Goal: Check status: Check status

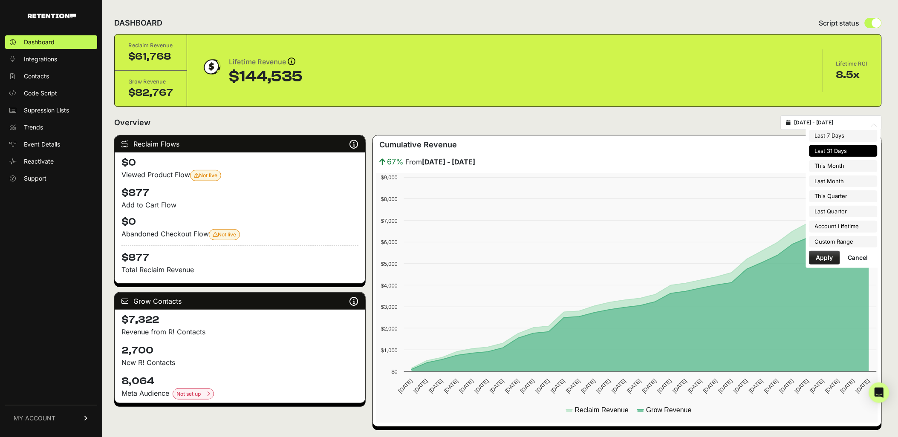
click at [832, 120] on input "2025-08-05 - 2025-09-04" at bounding box center [836, 122] width 82 height 7
click at [844, 182] on li "Last Month" at bounding box center [844, 182] width 68 height 12
type input "[DATE] - [DATE]"
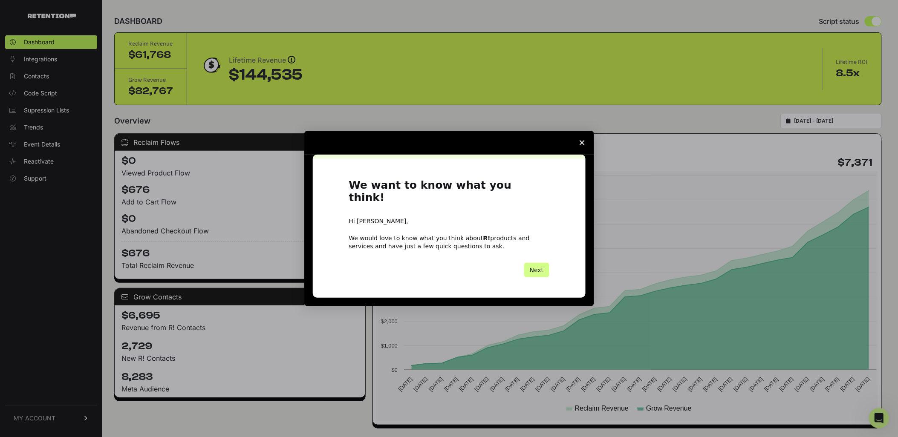
click at [582, 145] on icon "Close survey" at bounding box center [582, 142] width 5 height 5
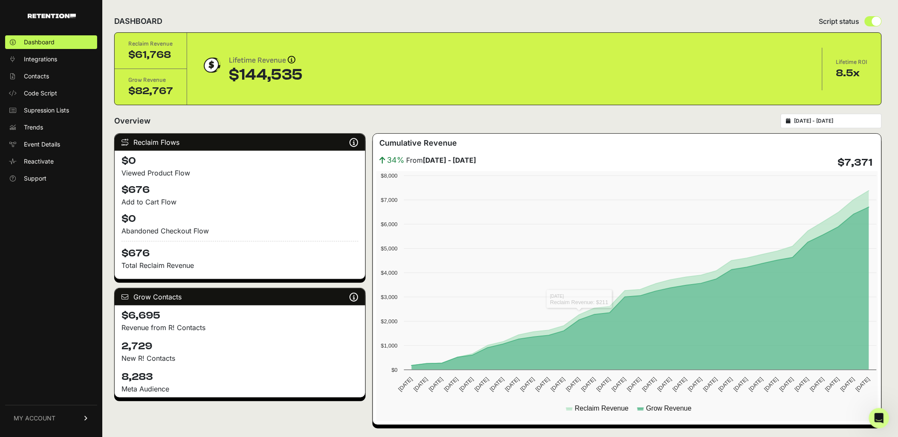
click at [497, 121] on div "Overview [DATE] - [DATE]" at bounding box center [498, 121] width 768 height 14
